Goal: Task Accomplishment & Management: Use online tool/utility

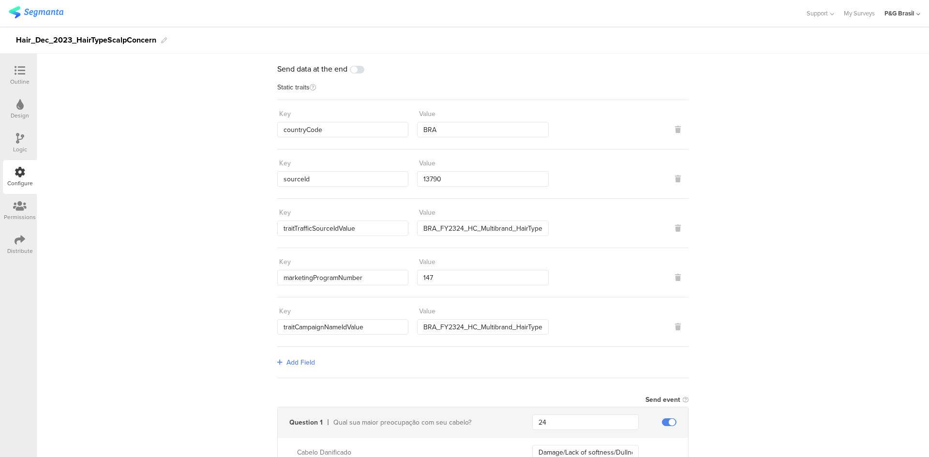
scroll to position [48, 0]
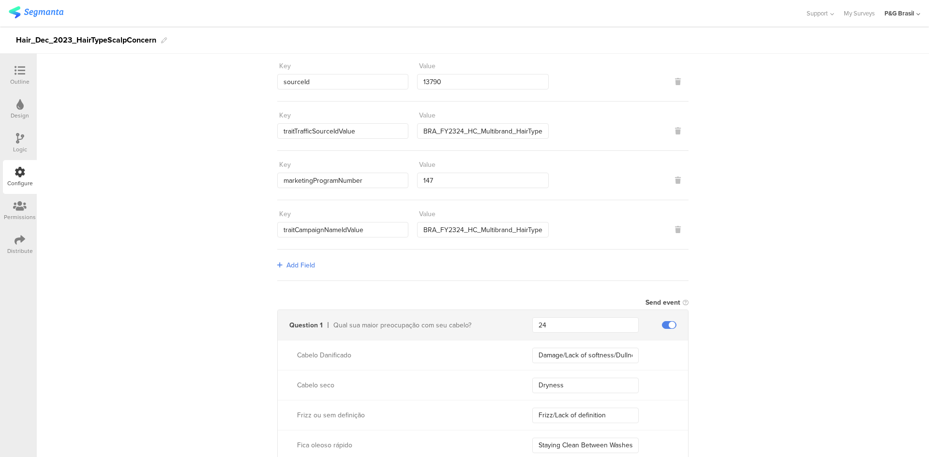
scroll to position [136, 0]
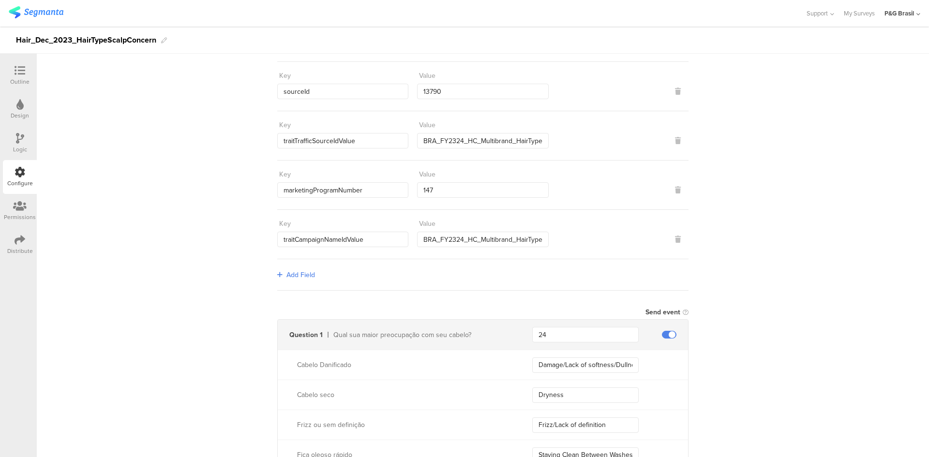
click at [31, 65] on div "Outline" at bounding box center [20, 76] width 34 height 34
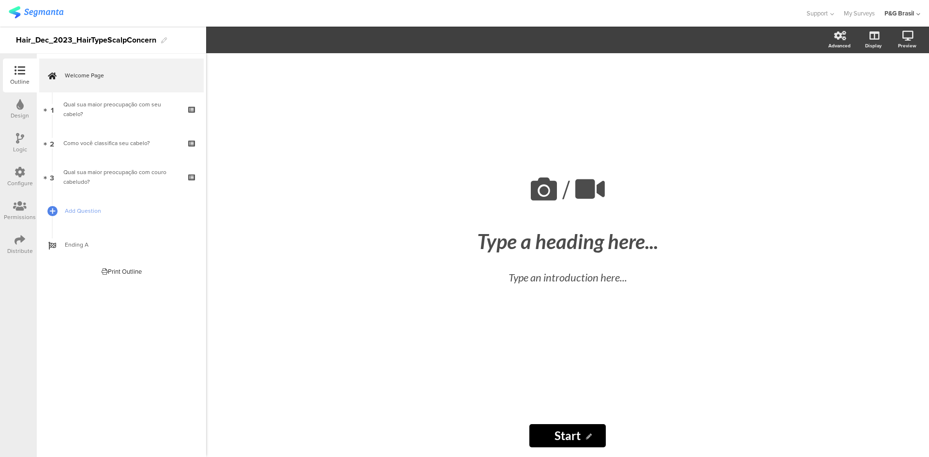
click at [54, 45] on div "Hair_Dec_2023_HairTypeScalpConcern" at bounding box center [86, 39] width 140 height 15
click at [59, 40] on div "Hair_Dec_2023_HairTypeScalpConcern" at bounding box center [86, 39] width 140 height 15
click at [177, 38] on div "Hair_Dec_2023_HairTypeScalpConcern" at bounding box center [103, 40] width 206 height 27
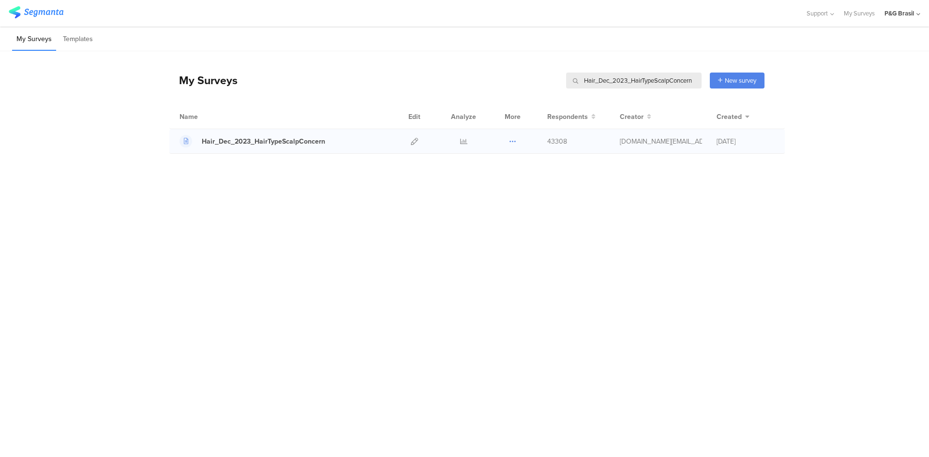
click at [510, 140] on icon at bounding box center [512, 141] width 7 height 7
click at [411, 141] on icon at bounding box center [414, 141] width 7 height 7
click at [306, 143] on div "Hair_Dec_2023_HairTypeScalpConcern" at bounding box center [263, 141] width 123 height 10
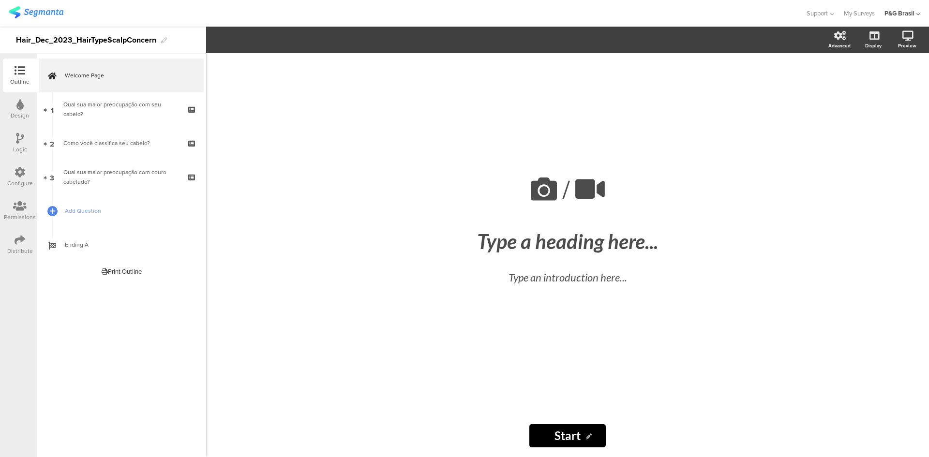
click at [12, 98] on div "Design" at bounding box center [20, 109] width 34 height 34
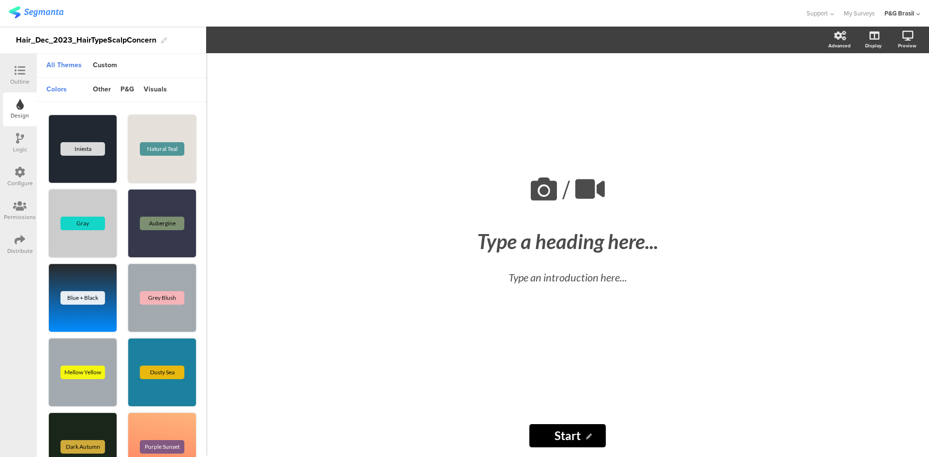
click at [21, 211] on div at bounding box center [20, 207] width 32 height 12
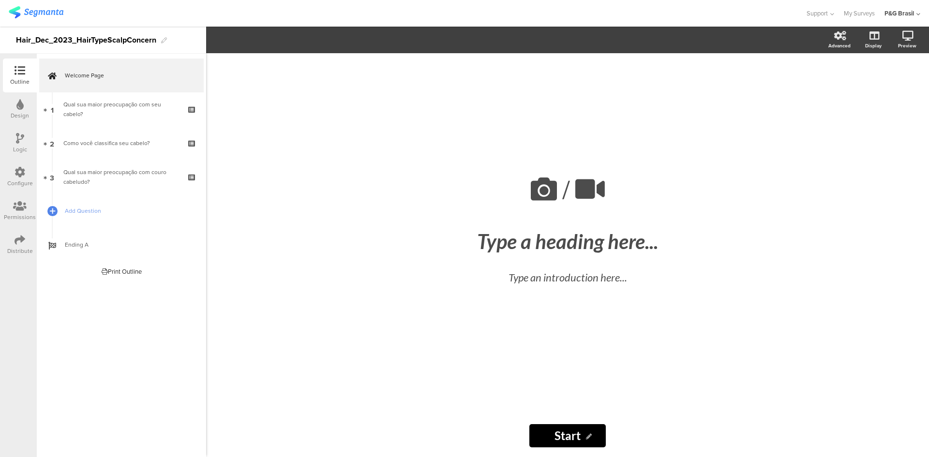
click at [353, 439] on div "/ Type a heading here... Type an introduction here... Start Start" at bounding box center [567, 255] width 723 height 404
